Goal: Transaction & Acquisition: Purchase product/service

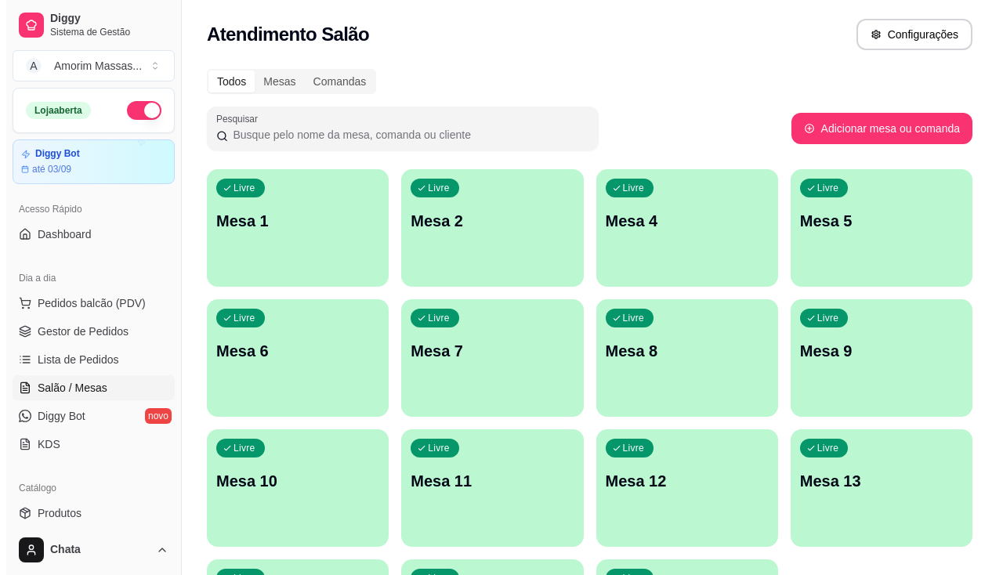
scroll to position [235, 0]
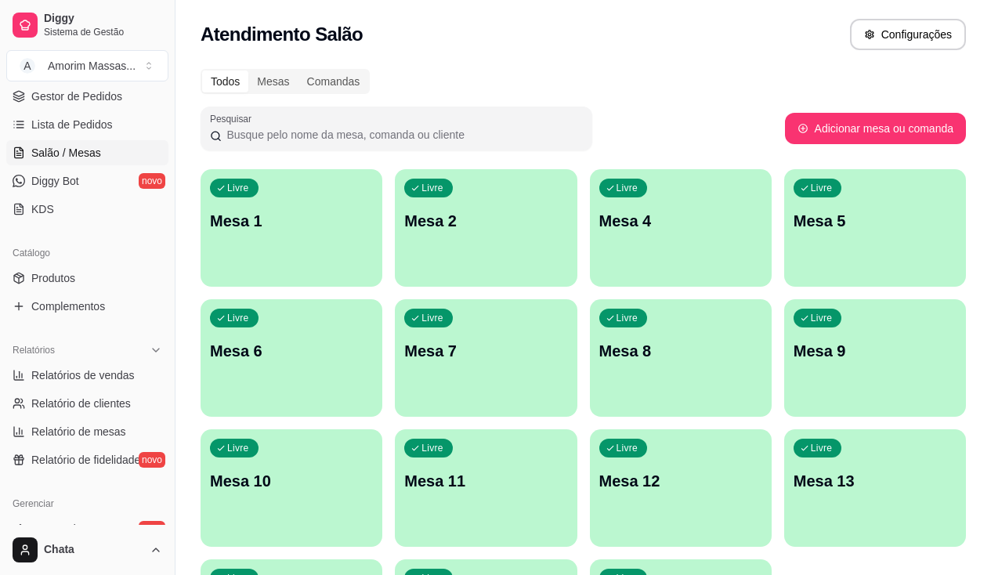
click at [77, 123] on span "Lista de Pedidos" at bounding box center [72, 125] width 82 height 16
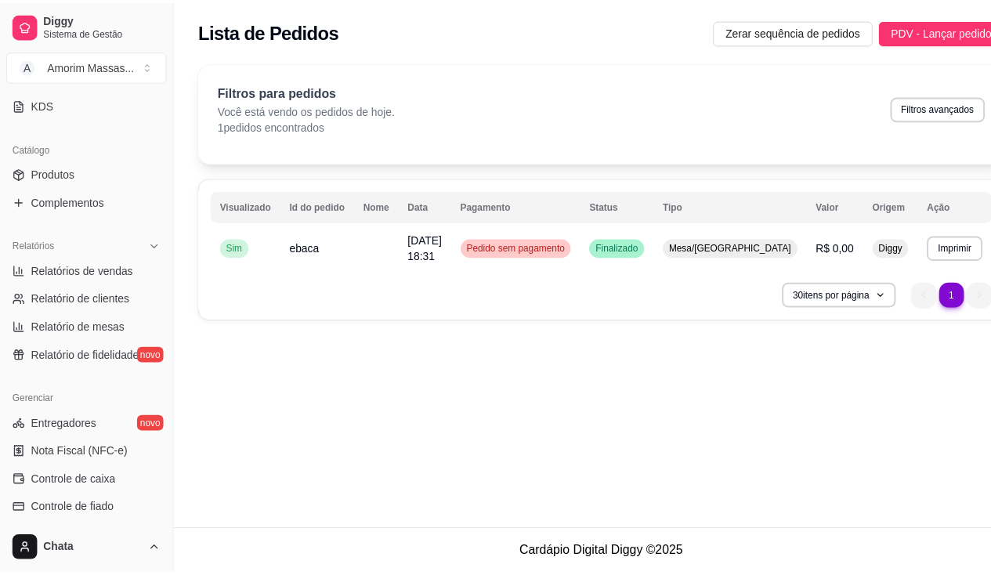
scroll to position [470, 0]
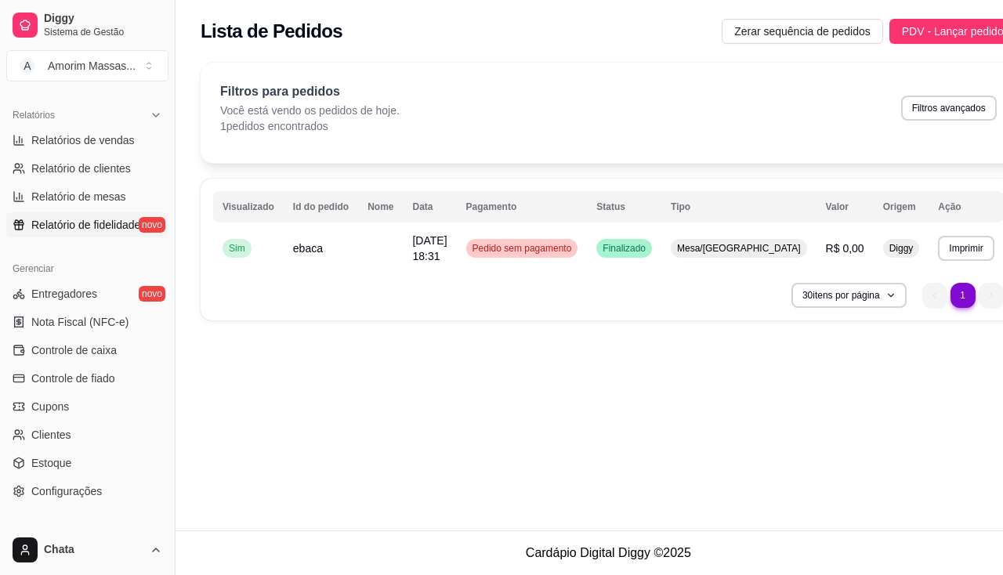
click at [90, 228] on span "Relatório de fidelidade" at bounding box center [85, 225] width 109 height 16
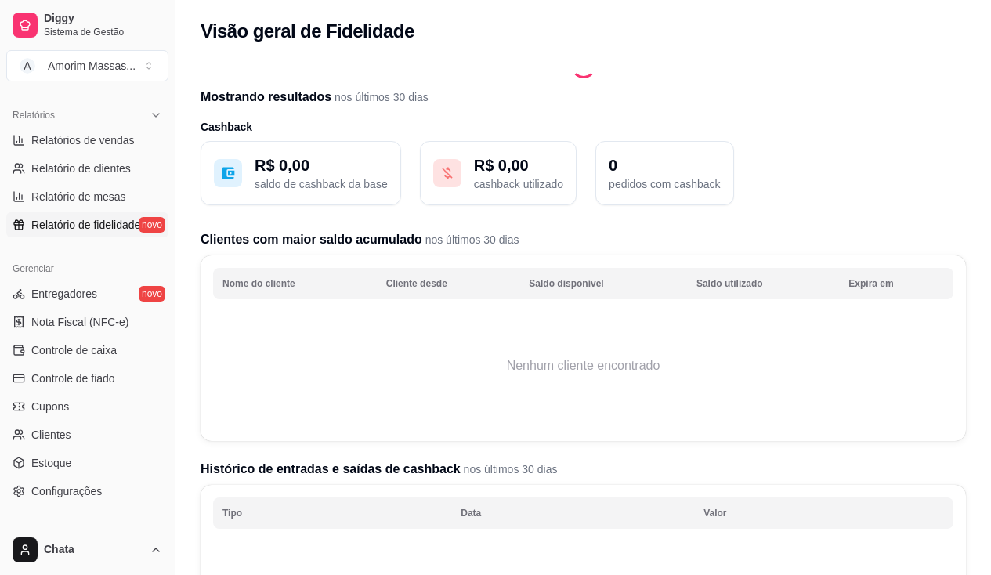
click at [136, 225] on span "Relatório de fidelidade" at bounding box center [85, 225] width 109 height 16
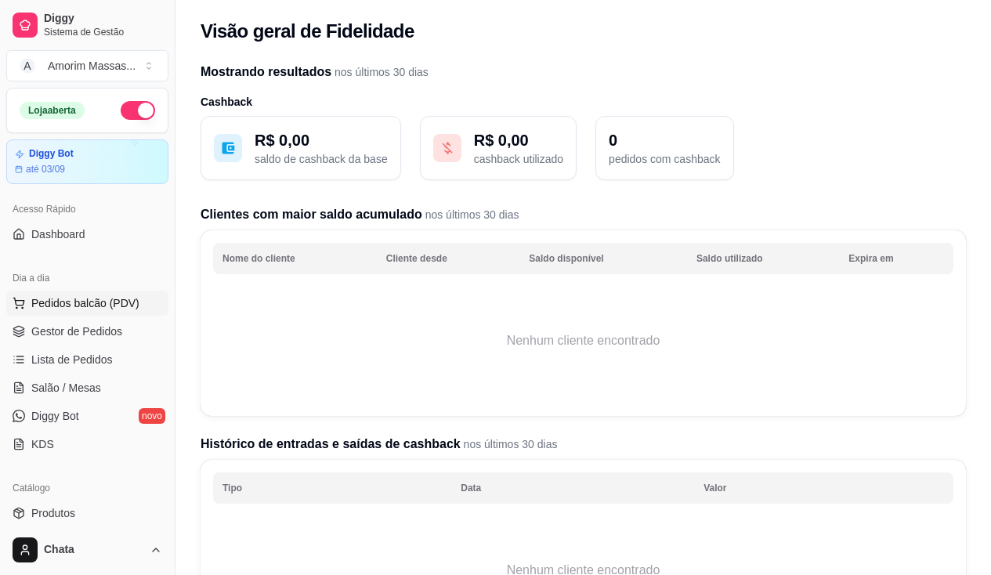
click at [69, 299] on span "Pedidos balcão (PDV)" at bounding box center [85, 303] width 108 height 16
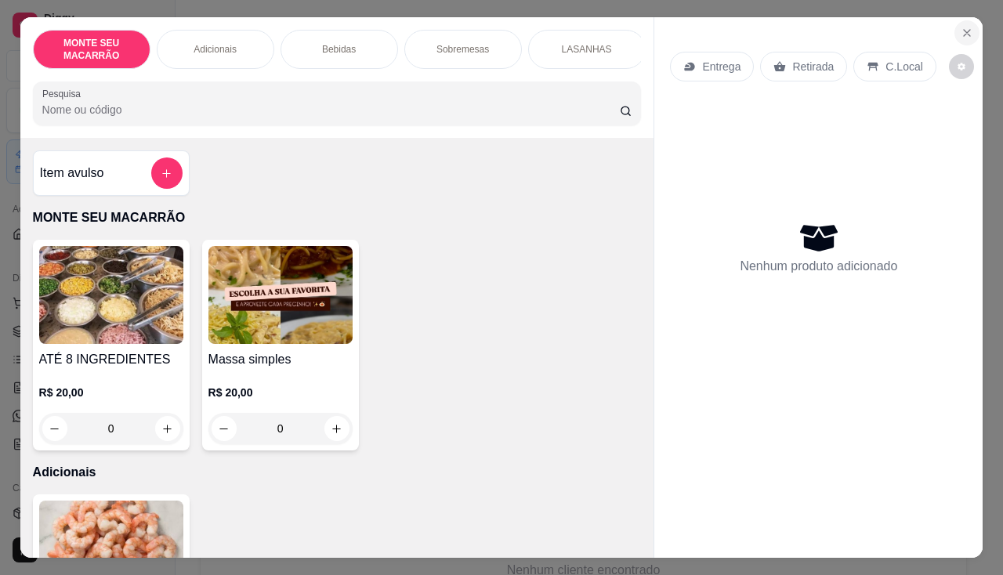
click at [968, 25] on button "Close" at bounding box center [967, 32] width 25 height 25
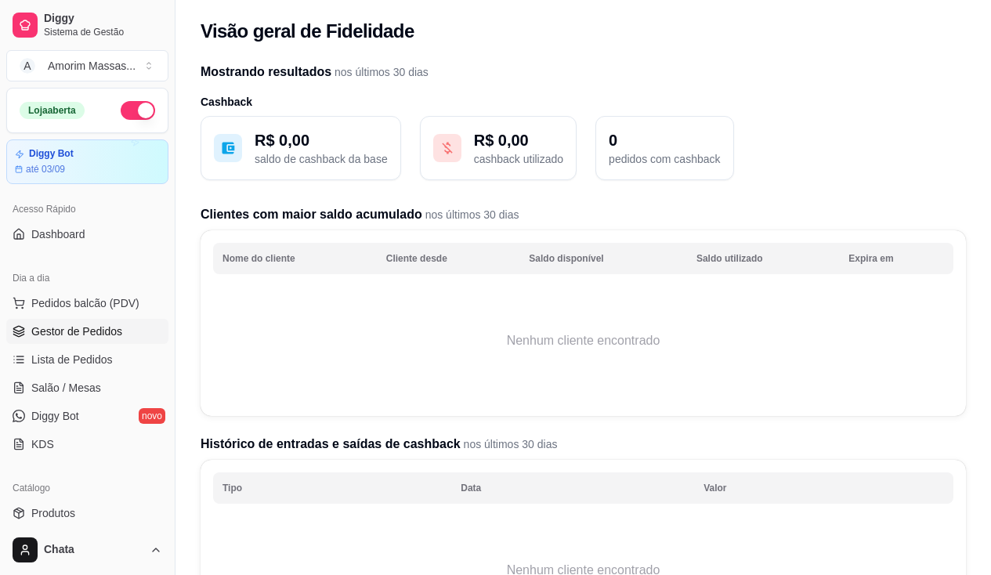
click at [66, 323] on link "Gestor de Pedidos" at bounding box center [87, 331] width 162 height 25
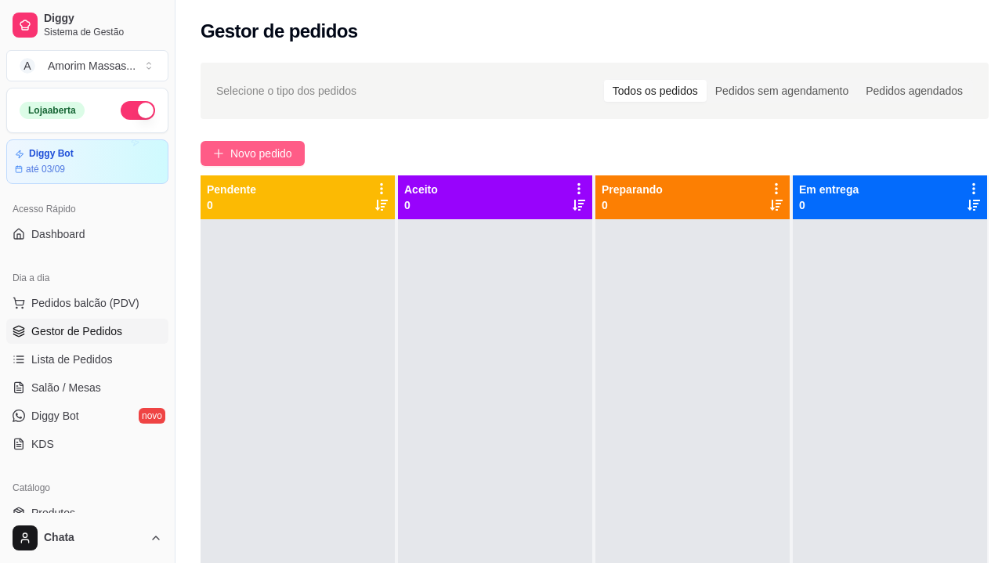
click at [275, 142] on button "Novo pedido" at bounding box center [253, 153] width 104 height 25
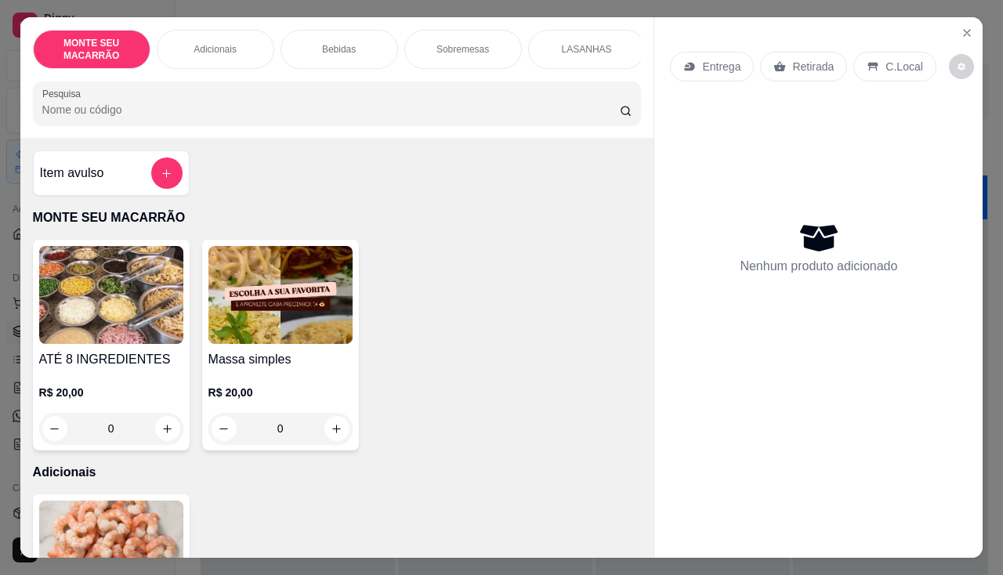
click at [281, 307] on img at bounding box center [280, 295] width 144 height 98
click at [126, 292] on img at bounding box center [111, 295] width 144 height 98
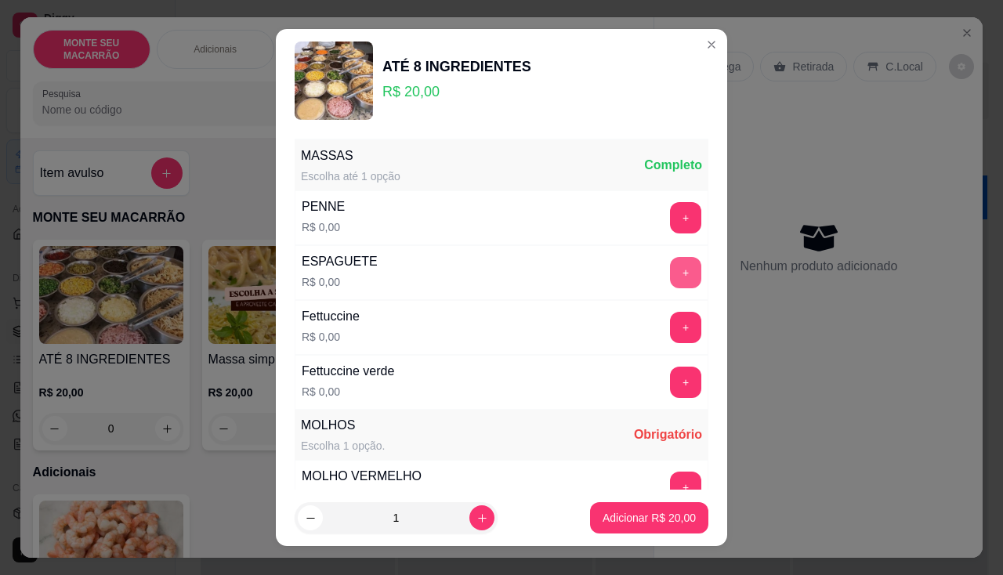
click at [670, 275] on button "+" at bounding box center [685, 272] width 31 height 31
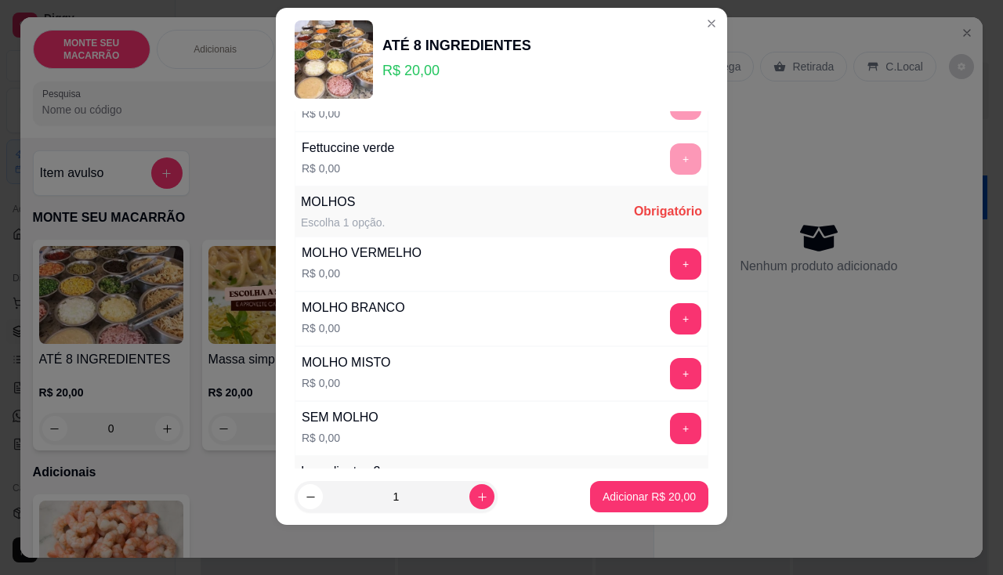
scroll to position [277, 0]
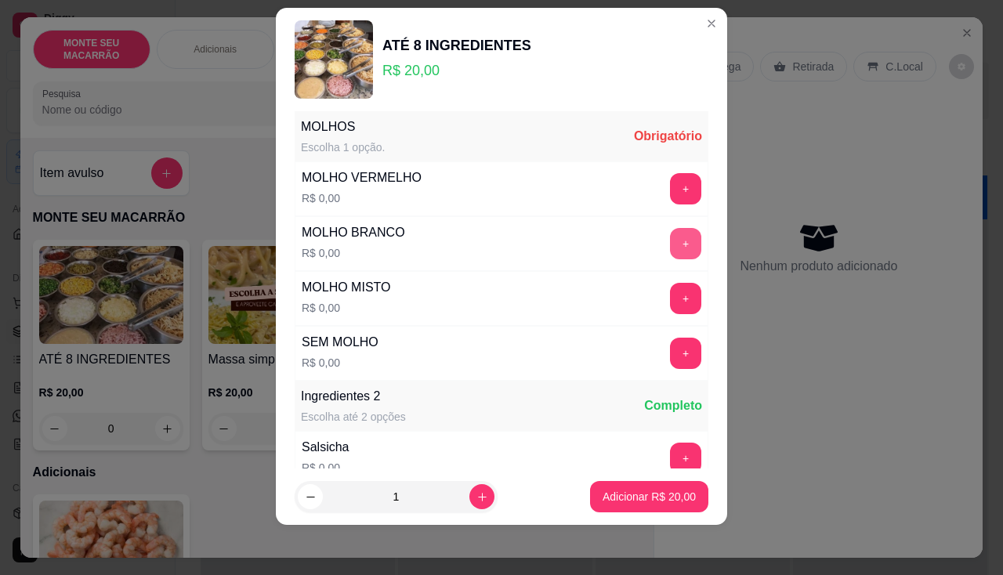
click at [670, 232] on button "+" at bounding box center [685, 243] width 31 height 31
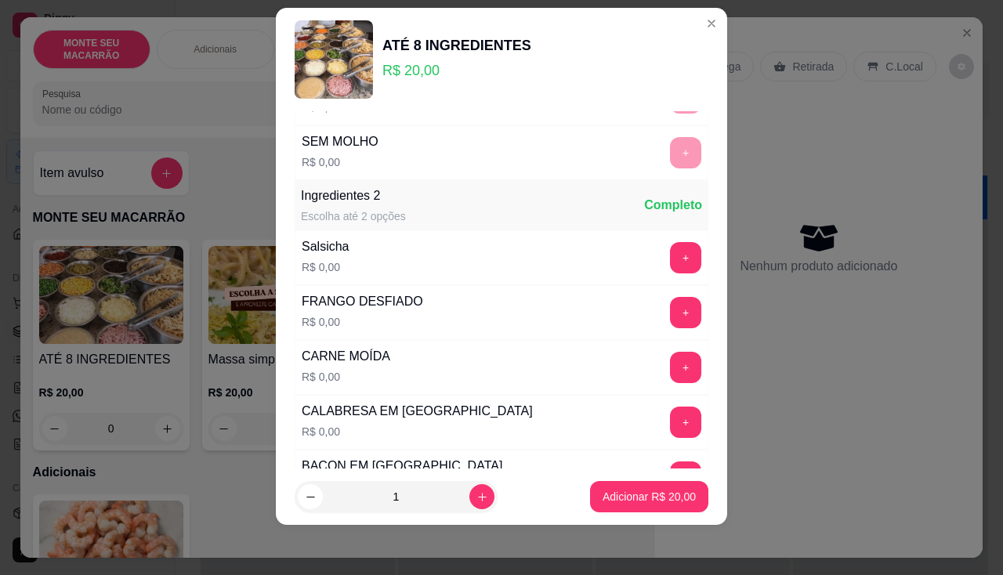
scroll to position [547, 0]
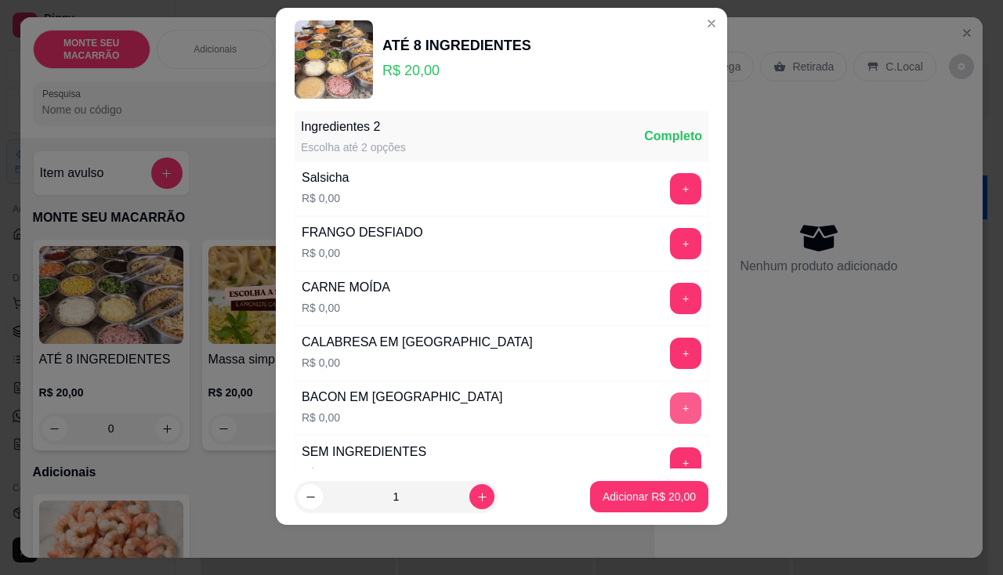
click at [670, 416] on button "+" at bounding box center [685, 408] width 31 height 31
click at [671, 413] on button "+" at bounding box center [686, 408] width 31 height 31
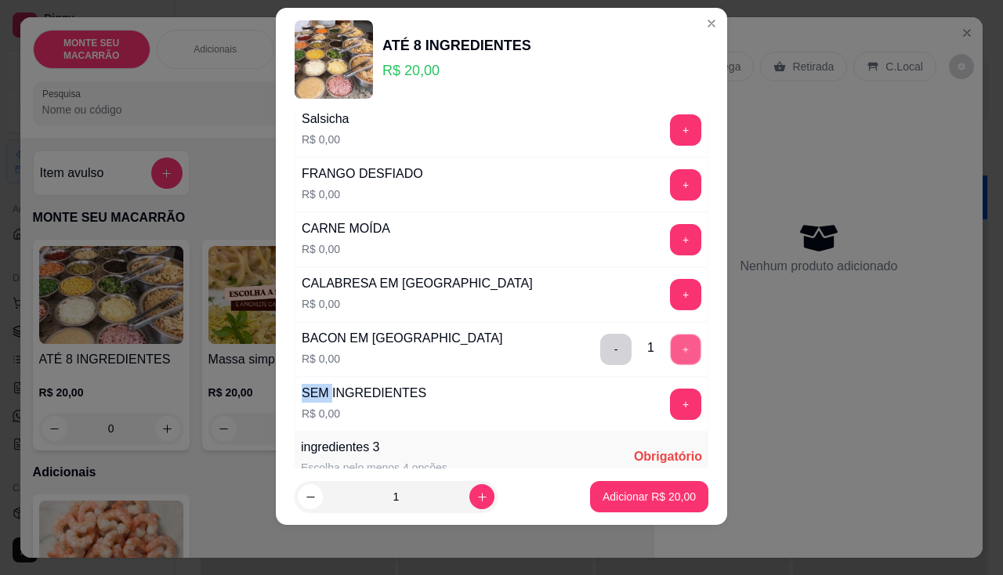
click at [655, 413] on div "MASSAS Escolha até 1 opção Completo PENNE R$ 0,00 + ESPAGUETE R$ 0,00 - 1 + Fet…" at bounding box center [502, 244] width 414 height 1464
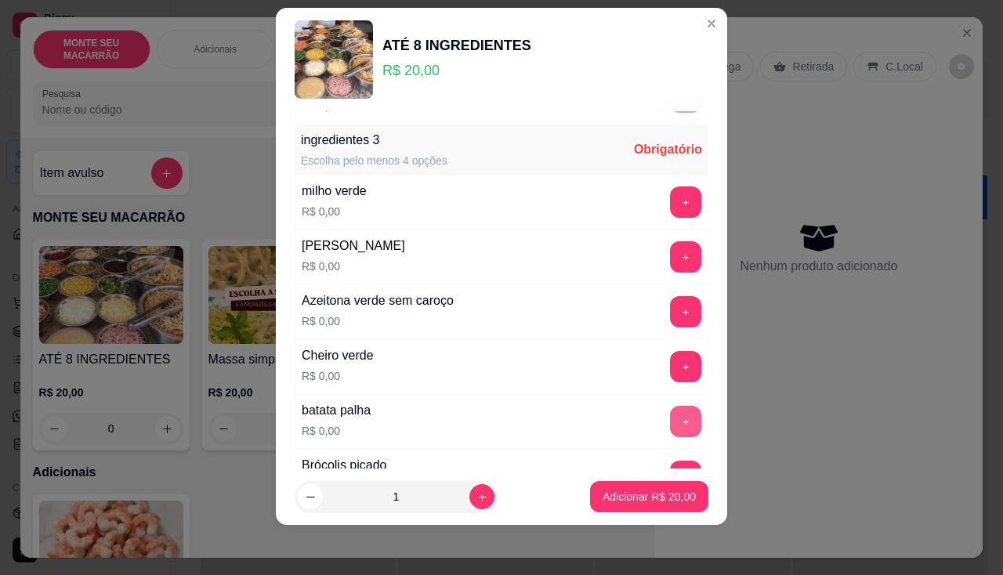
scroll to position [926, 0]
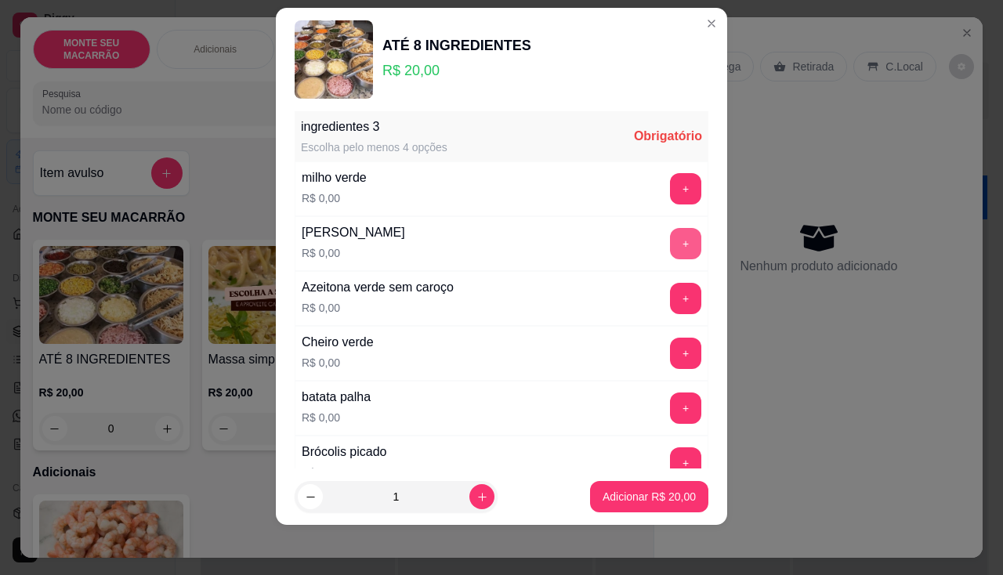
click at [670, 246] on button "+" at bounding box center [685, 243] width 31 height 31
click at [671, 246] on button "+" at bounding box center [686, 243] width 31 height 31
click at [670, 246] on button "+" at bounding box center [685, 243] width 31 height 31
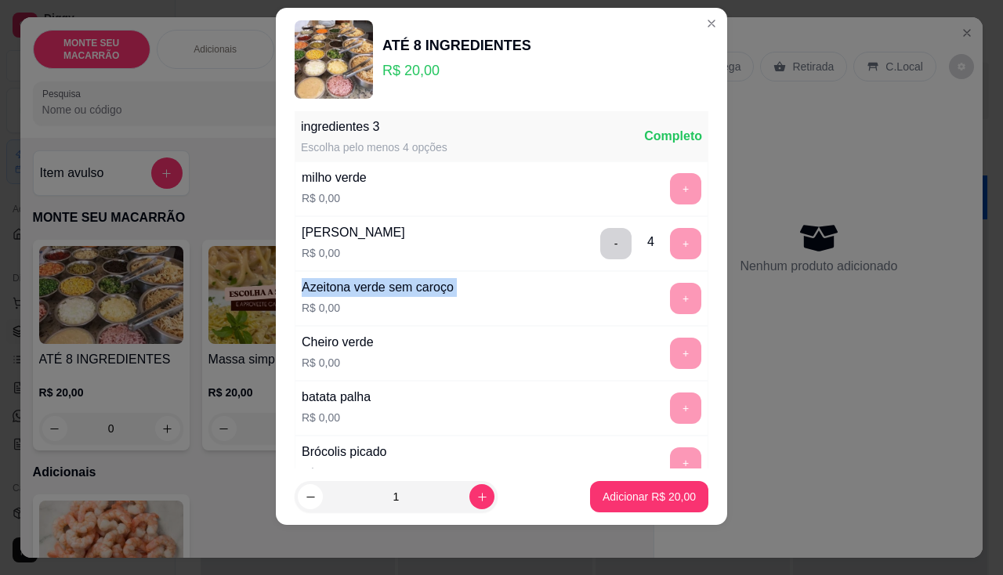
click at [660, 246] on div "- 4 +" at bounding box center [651, 243] width 114 height 31
click at [659, 488] on button "Adicionar R$ 20,00" at bounding box center [649, 497] width 115 height 31
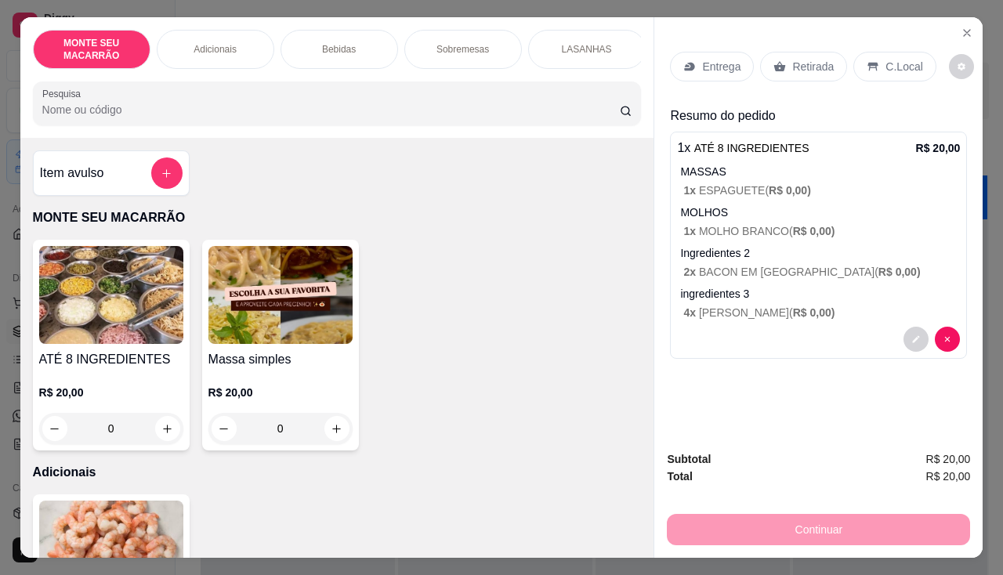
click at [725, 60] on p "Entrega" at bounding box center [721, 67] width 38 height 16
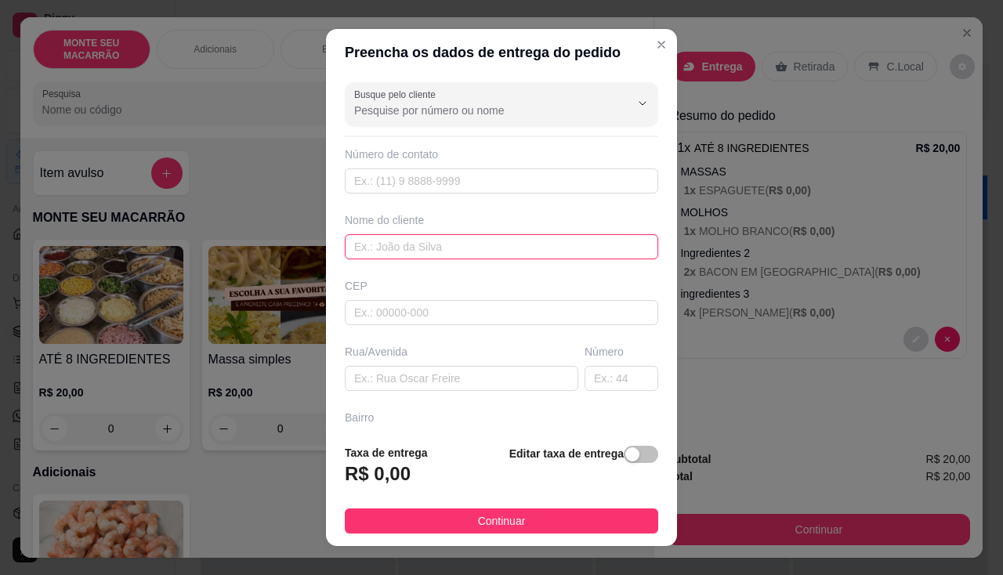
click at [398, 258] on input "text" at bounding box center [501, 246] width 313 height 25
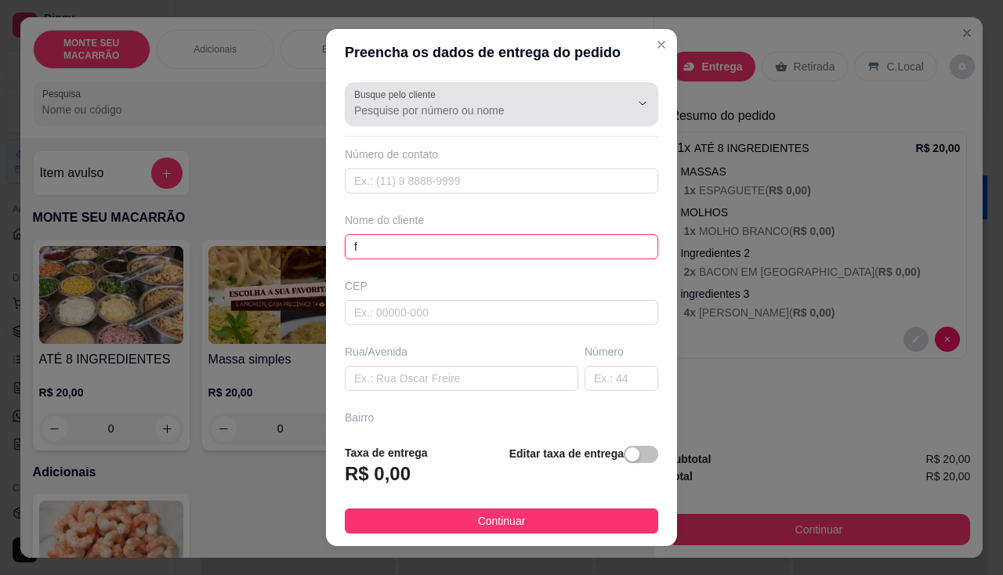
type input "f"
click at [565, 103] on input "Busque pelo cliente" at bounding box center [479, 111] width 251 height 16
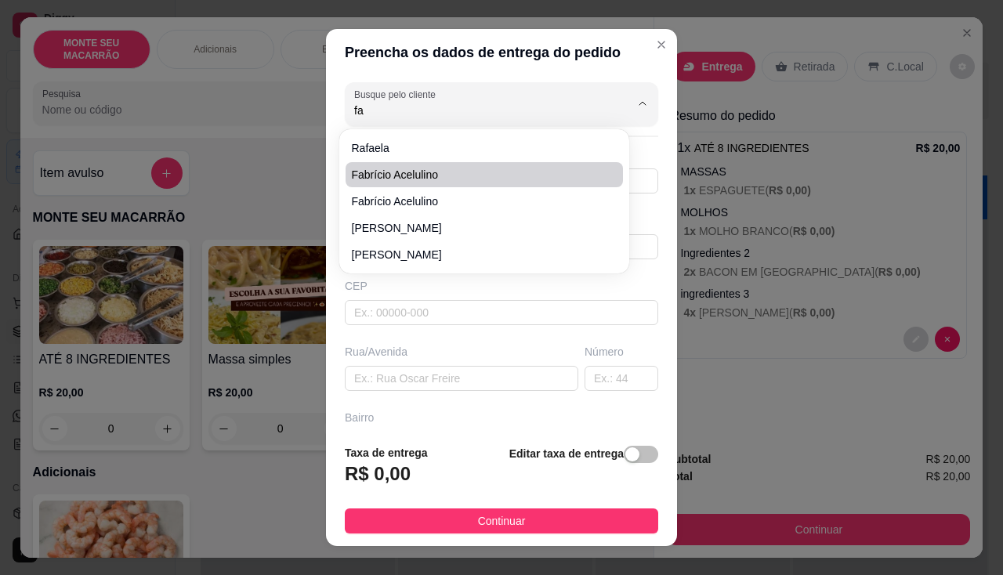
click at [422, 178] on span "Fabrício acelulino" at bounding box center [476, 175] width 249 height 16
type input "Fabrício acelulino"
type input "85"
type input "Fabrício acelulino"
type input "62764000"
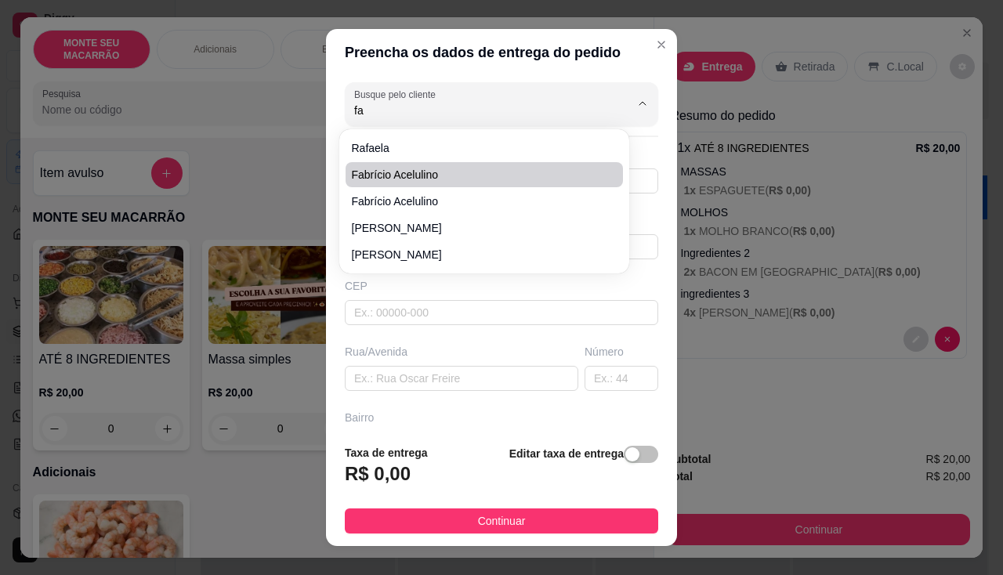
type input "Centro"
type input "5"
type input "Centro"
type input "Mulungu"
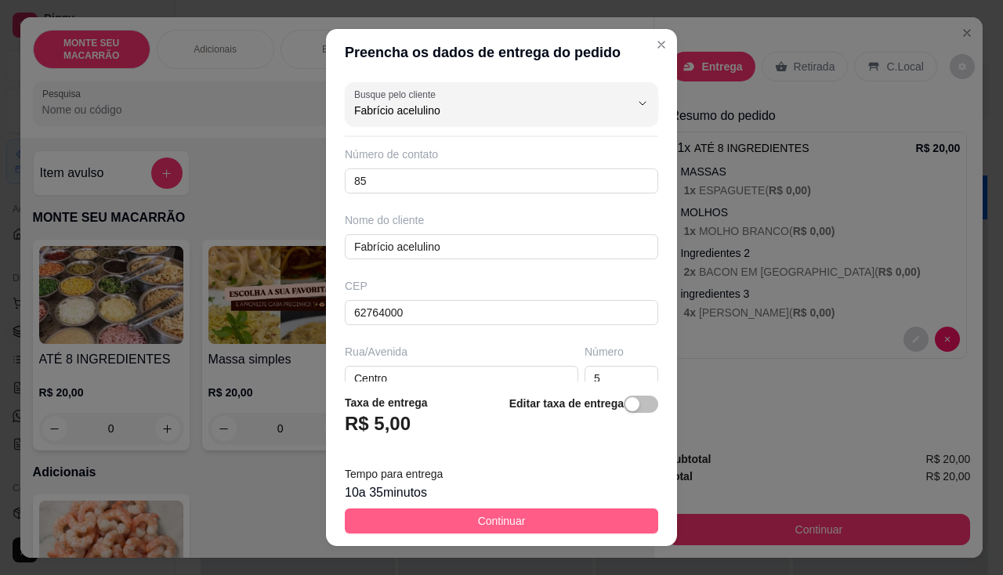
type input "Fabrício acelulino"
click at [458, 525] on button "Continuar" at bounding box center [501, 521] width 313 height 25
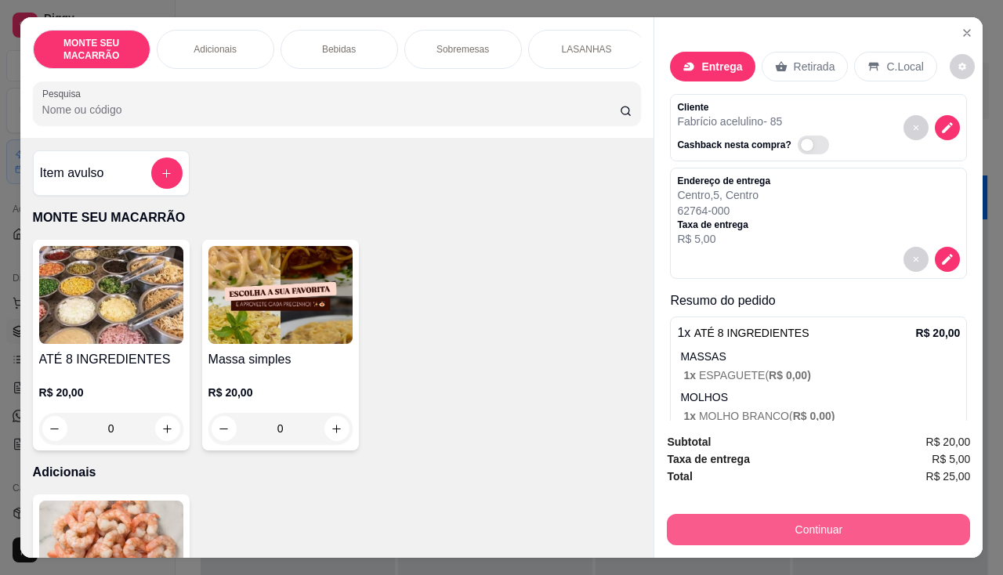
click at [763, 524] on button "Continuar" at bounding box center [818, 529] width 303 height 31
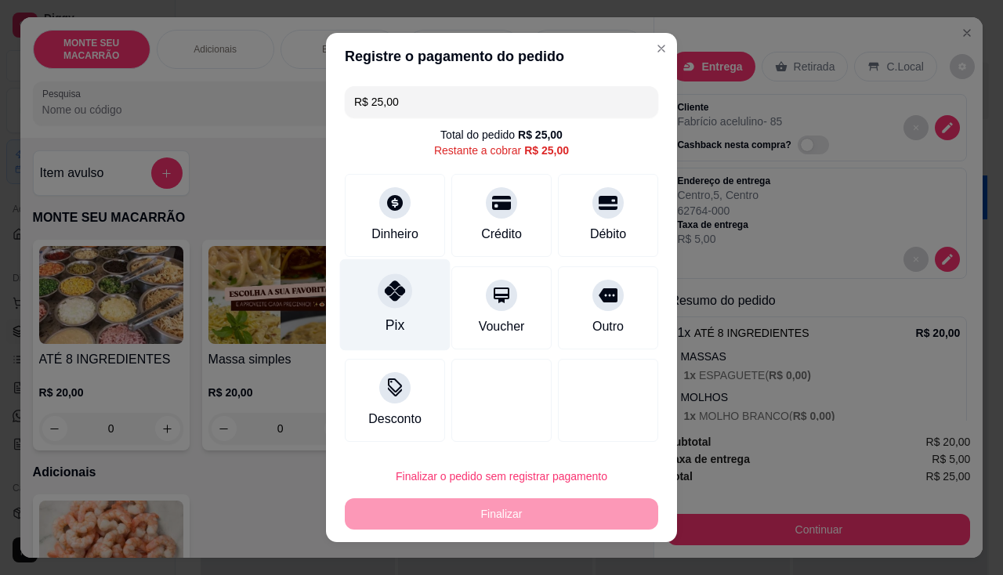
click at [395, 309] on div "Pix" at bounding box center [395, 305] width 111 height 92
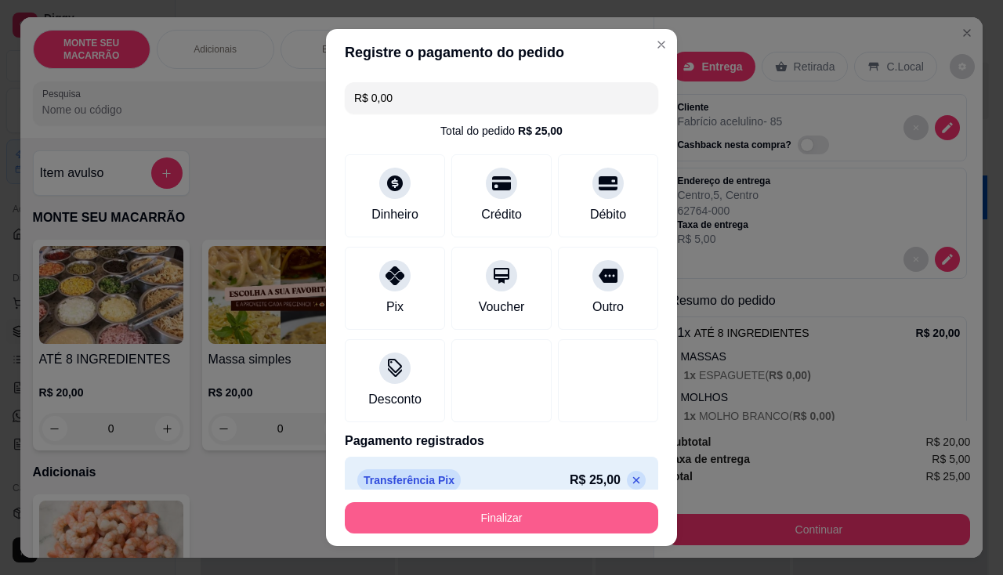
click at [498, 520] on button "Finalizar" at bounding box center [501, 517] width 313 height 31
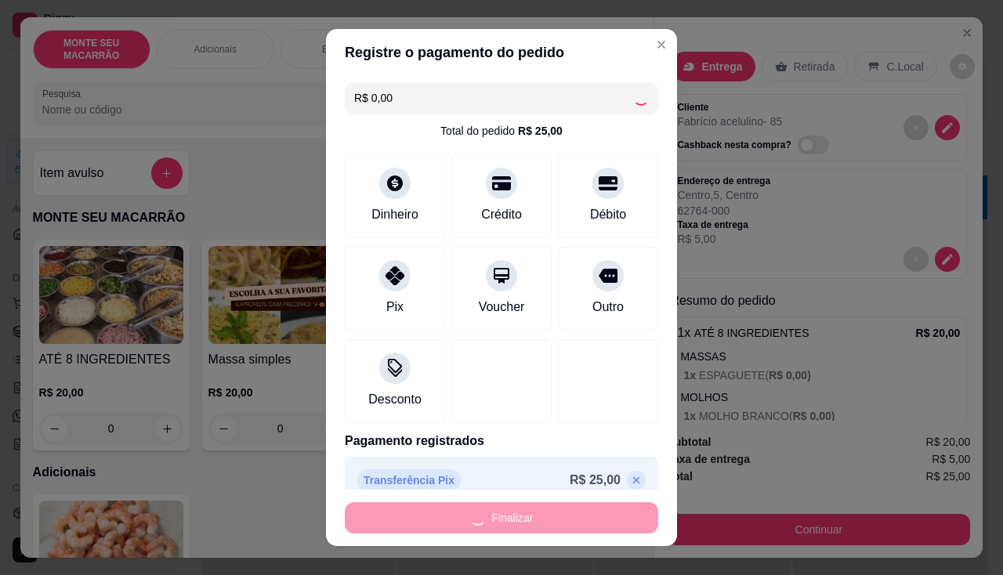
type input "-R$ 25,00"
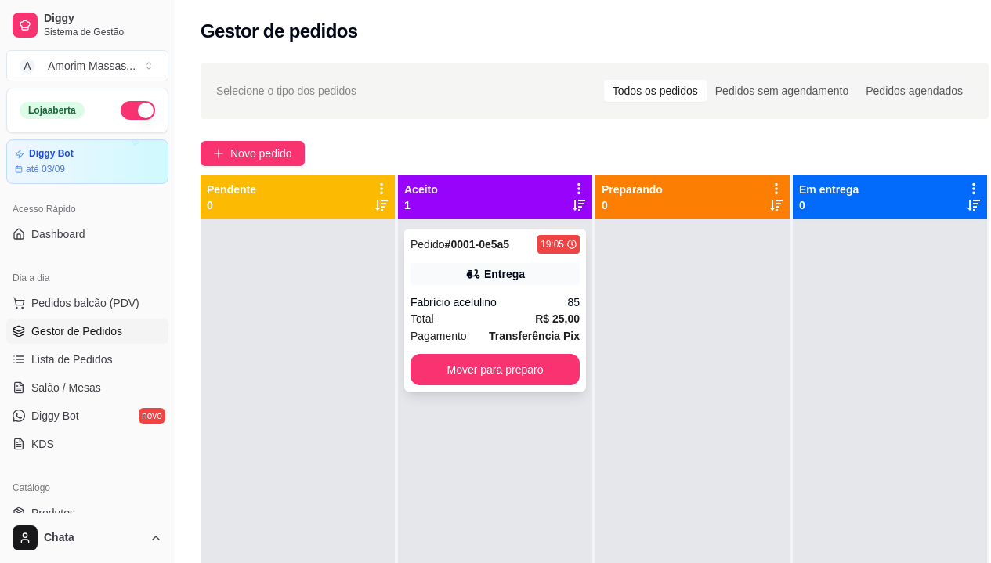
click at [445, 296] on div "Fabrício acelulino" at bounding box center [489, 303] width 157 height 16
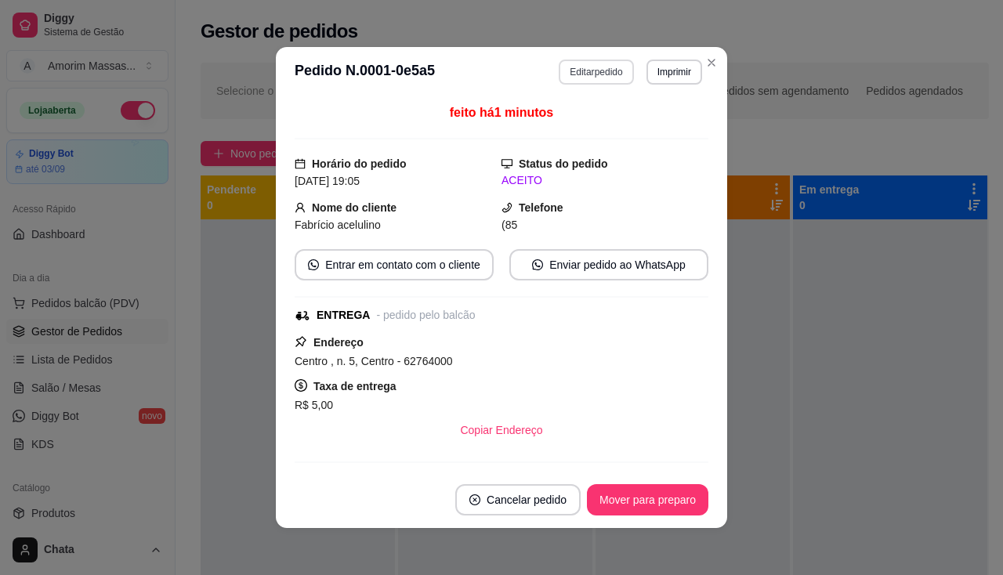
click at [593, 78] on button "Editar pedido" at bounding box center [596, 72] width 74 height 25
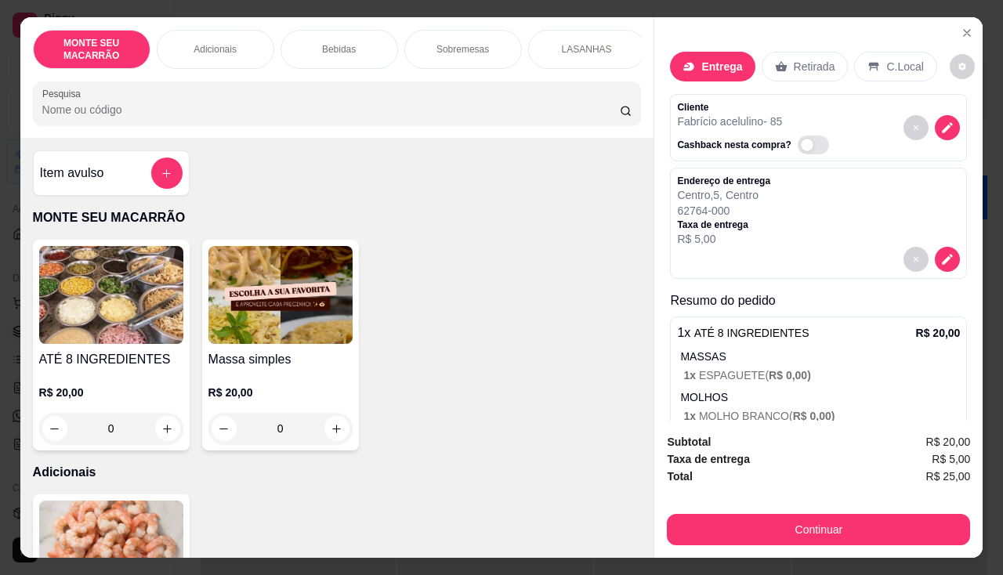
scroll to position [313, 0]
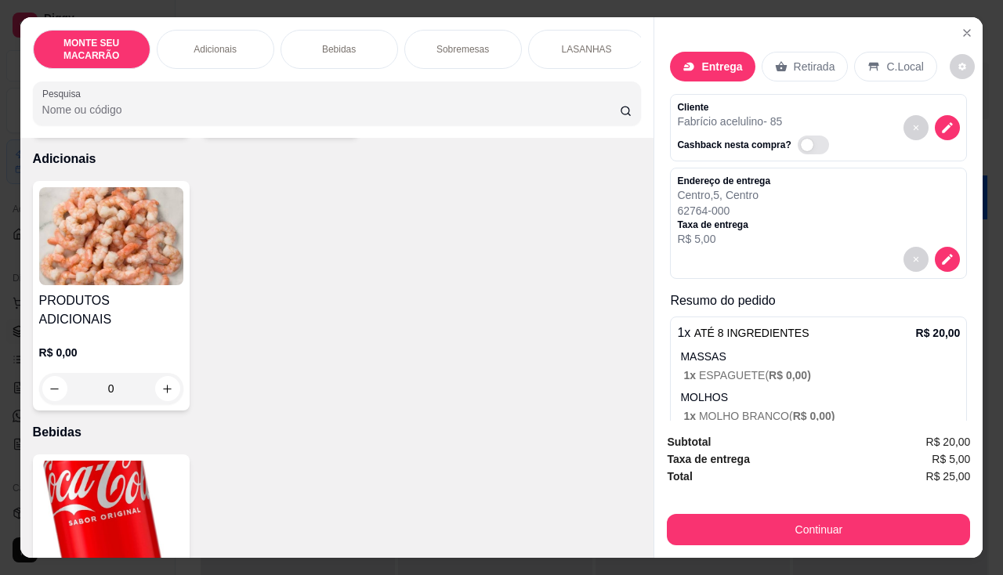
click at [108, 465] on img at bounding box center [111, 510] width 144 height 98
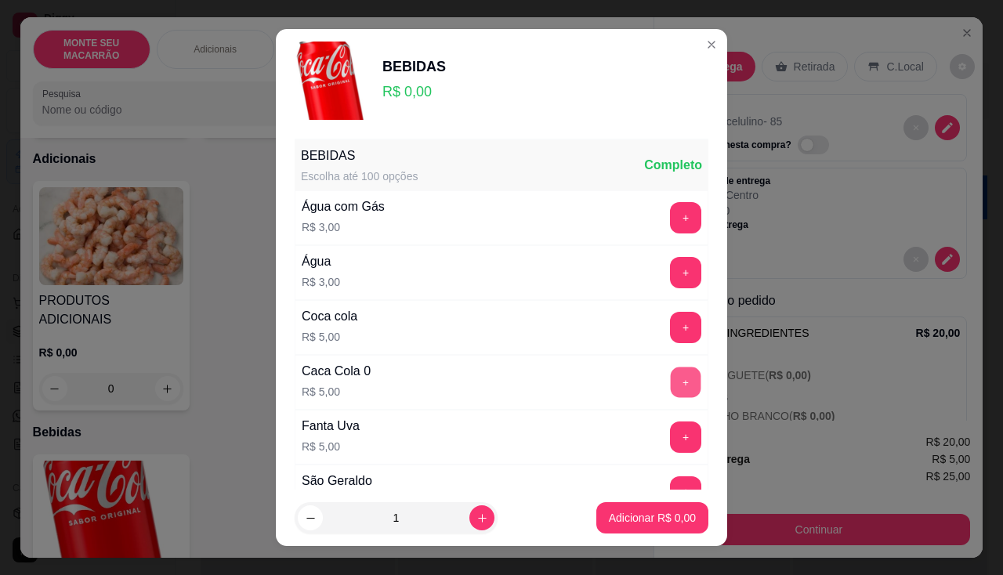
click at [671, 379] on button "+" at bounding box center [686, 382] width 31 height 31
click at [647, 510] on p "Adicionar R$ 5,00" at bounding box center [652, 518] width 87 height 16
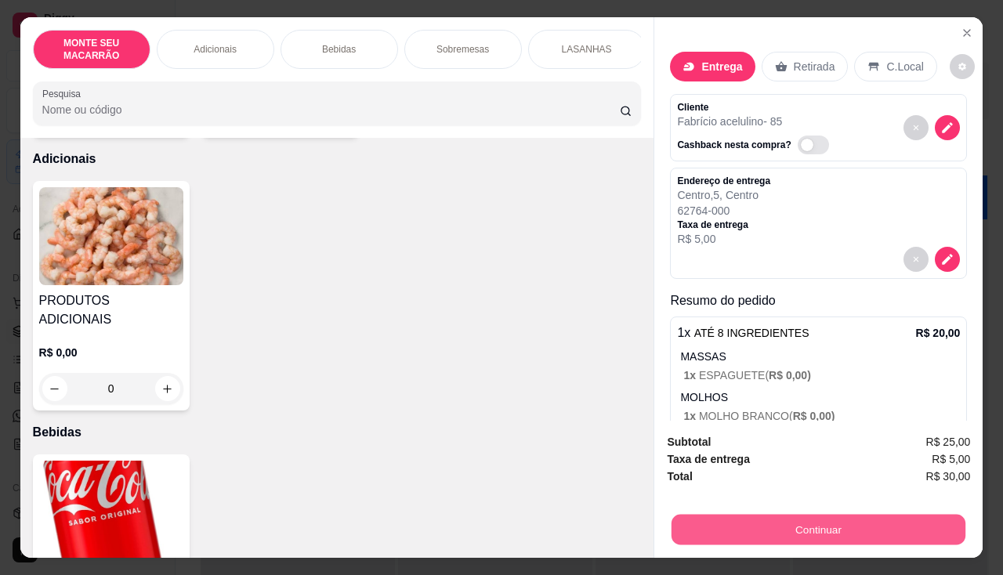
click at [847, 528] on button "Continuar" at bounding box center [819, 530] width 294 height 31
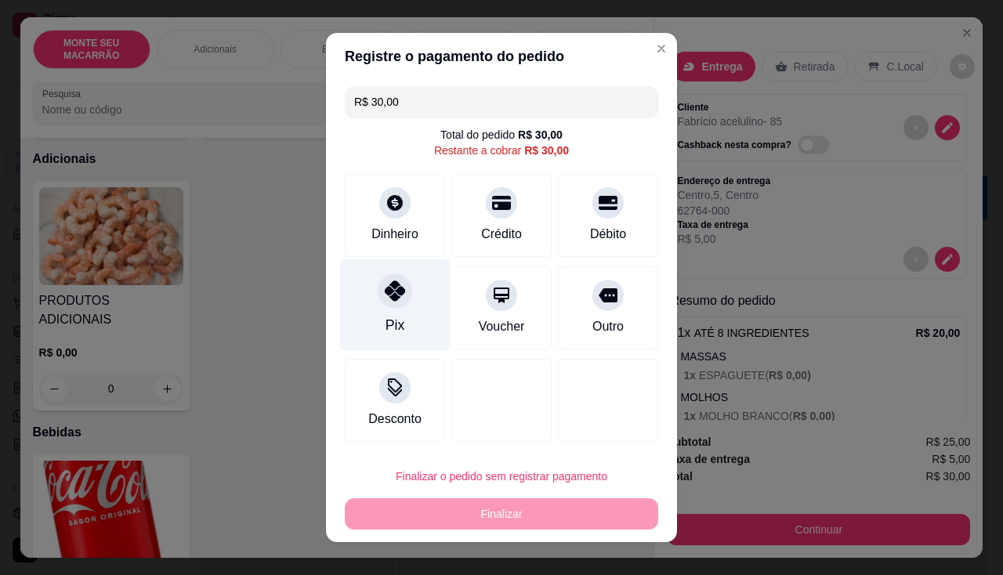
click at [392, 300] on icon at bounding box center [395, 291] width 20 height 20
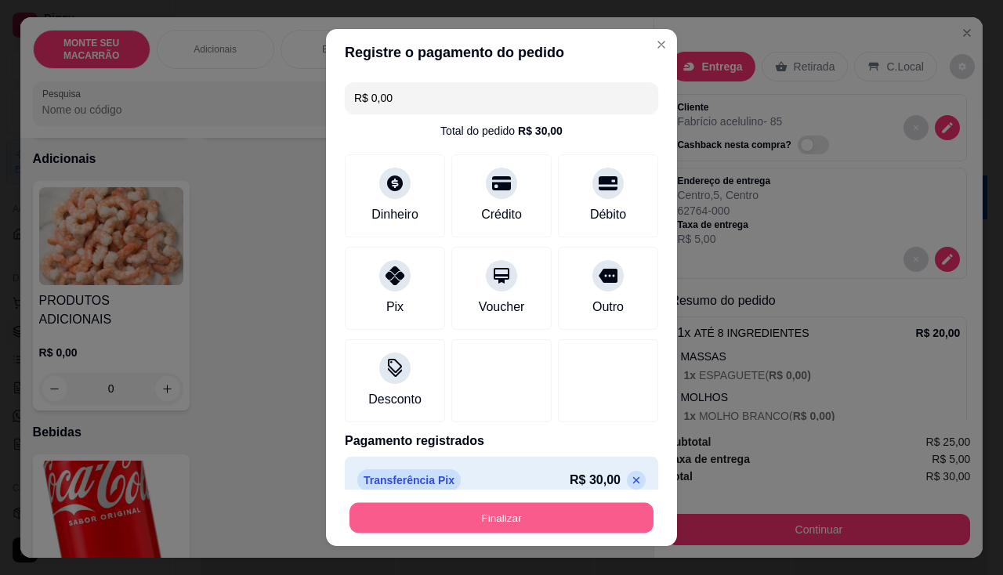
click at [485, 516] on button "Finalizar" at bounding box center [502, 518] width 304 height 31
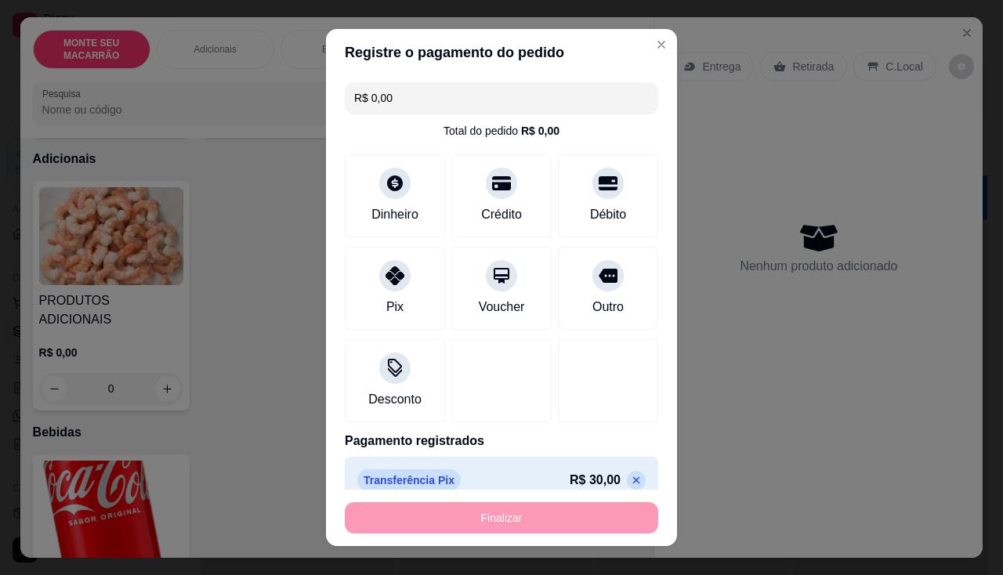
type input "-R$ 30,00"
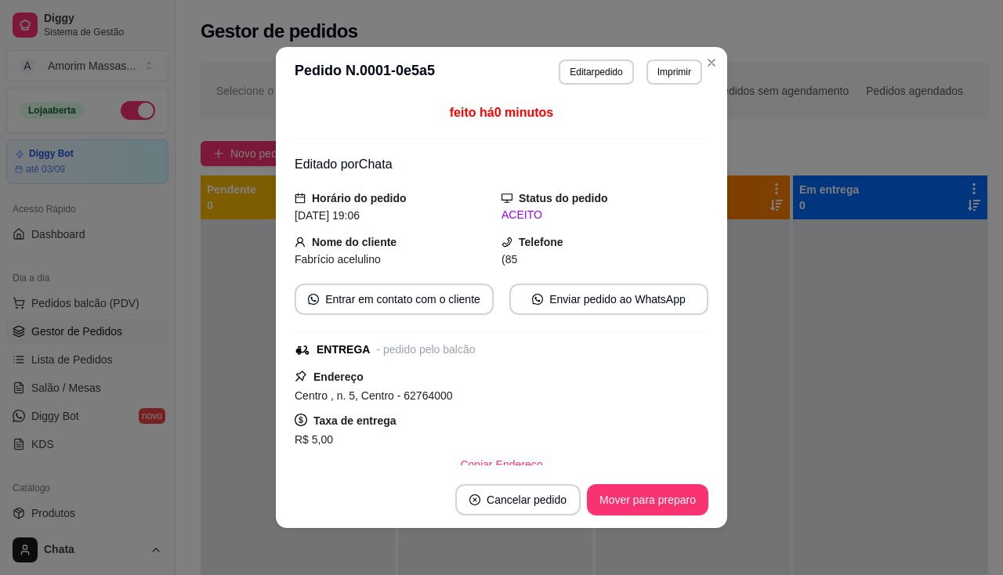
click at [389, 259] on div "Fabrício acelulino" at bounding box center [398, 259] width 207 height 17
click at [575, 71] on button "Editar pedido" at bounding box center [596, 72] width 73 height 24
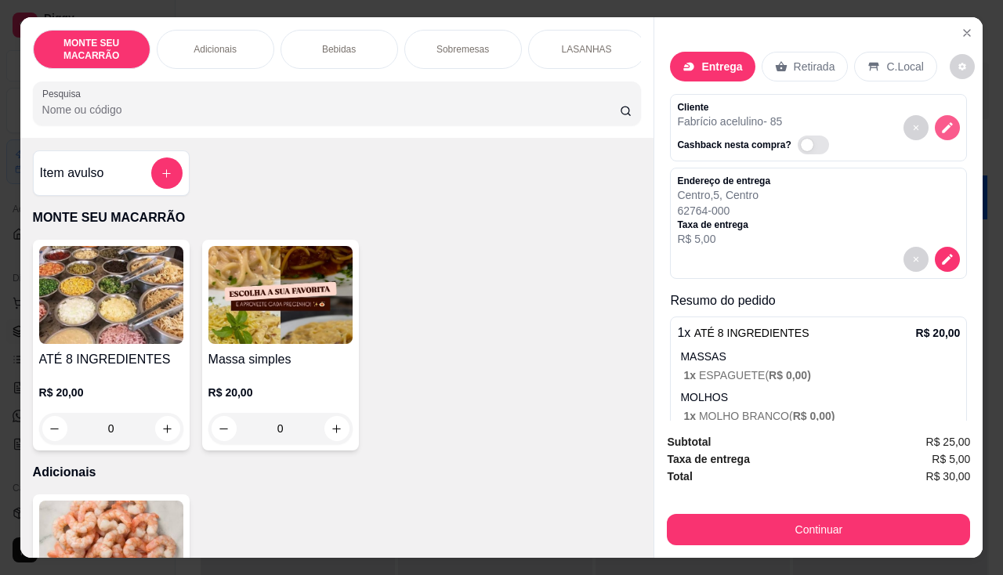
click at [940, 121] on icon "decrease-product-quantity" at bounding box center [947, 128] width 14 height 14
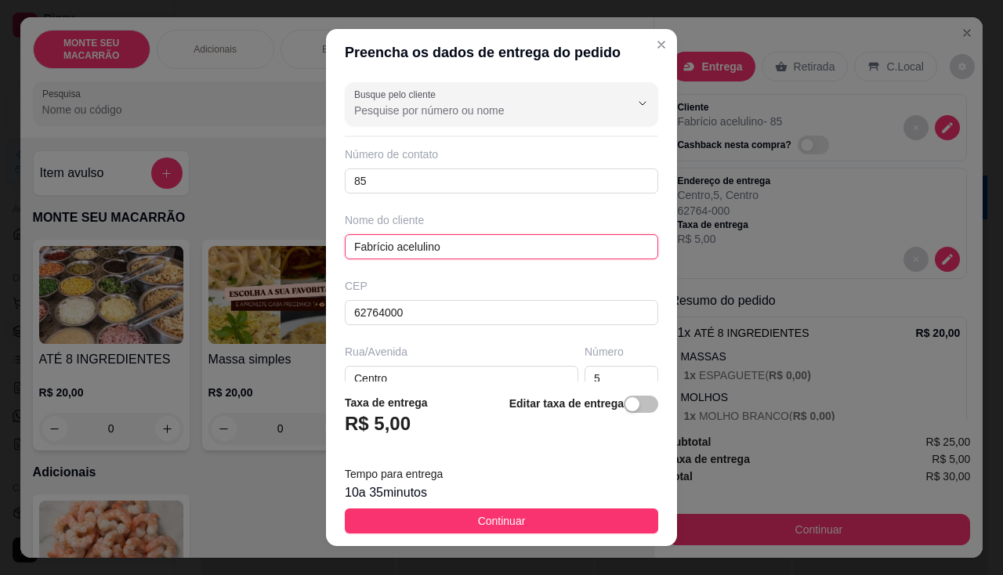
click at [415, 246] on input "Fabrício acelulino" at bounding box center [501, 246] width 313 height 25
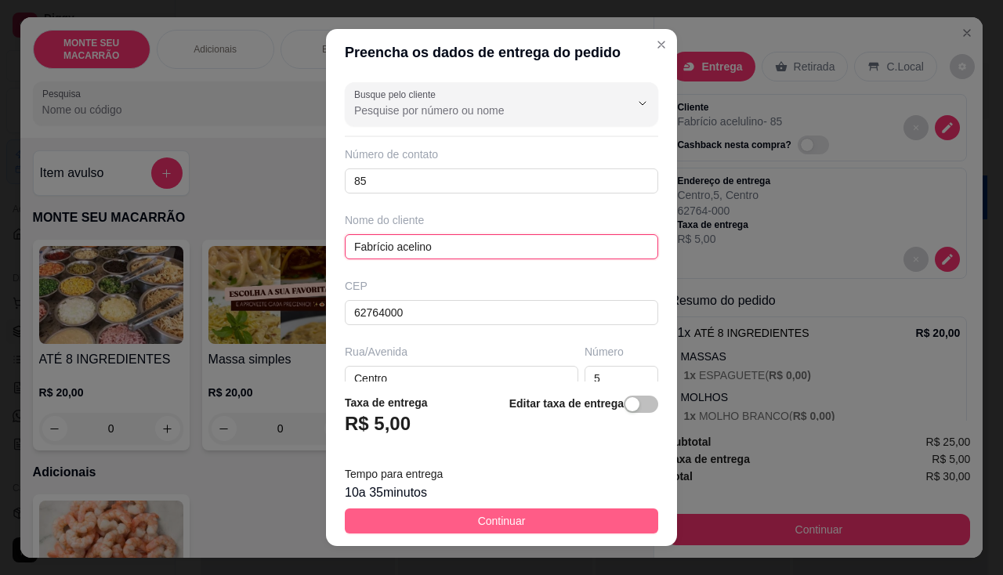
type input "Fabrício acelino"
click at [461, 515] on button "Continuar" at bounding box center [501, 521] width 313 height 25
